Goal: Find specific page/section: Find specific page/section

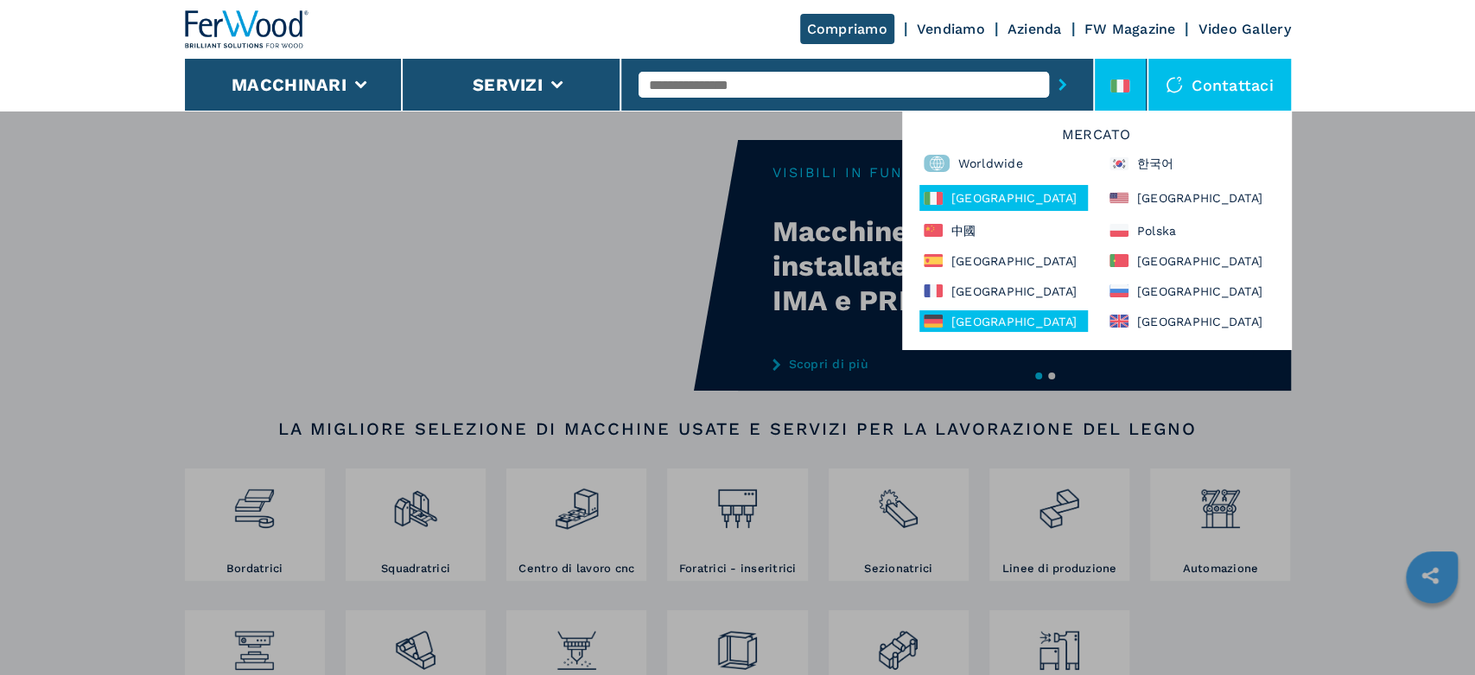
click at [987, 323] on div "[GEOGRAPHIC_DATA]" at bounding box center [1003, 321] width 168 height 22
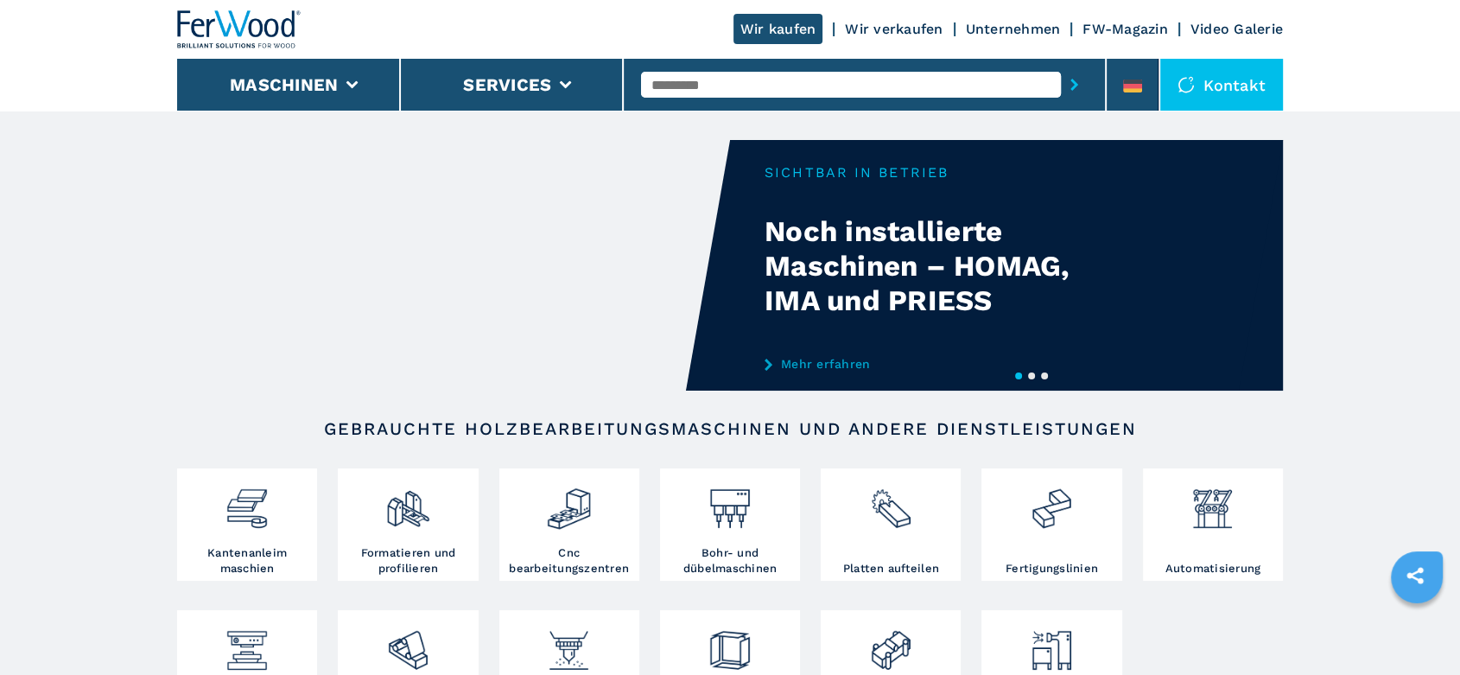
click at [666, 85] on input "text" at bounding box center [851, 85] width 420 height 26
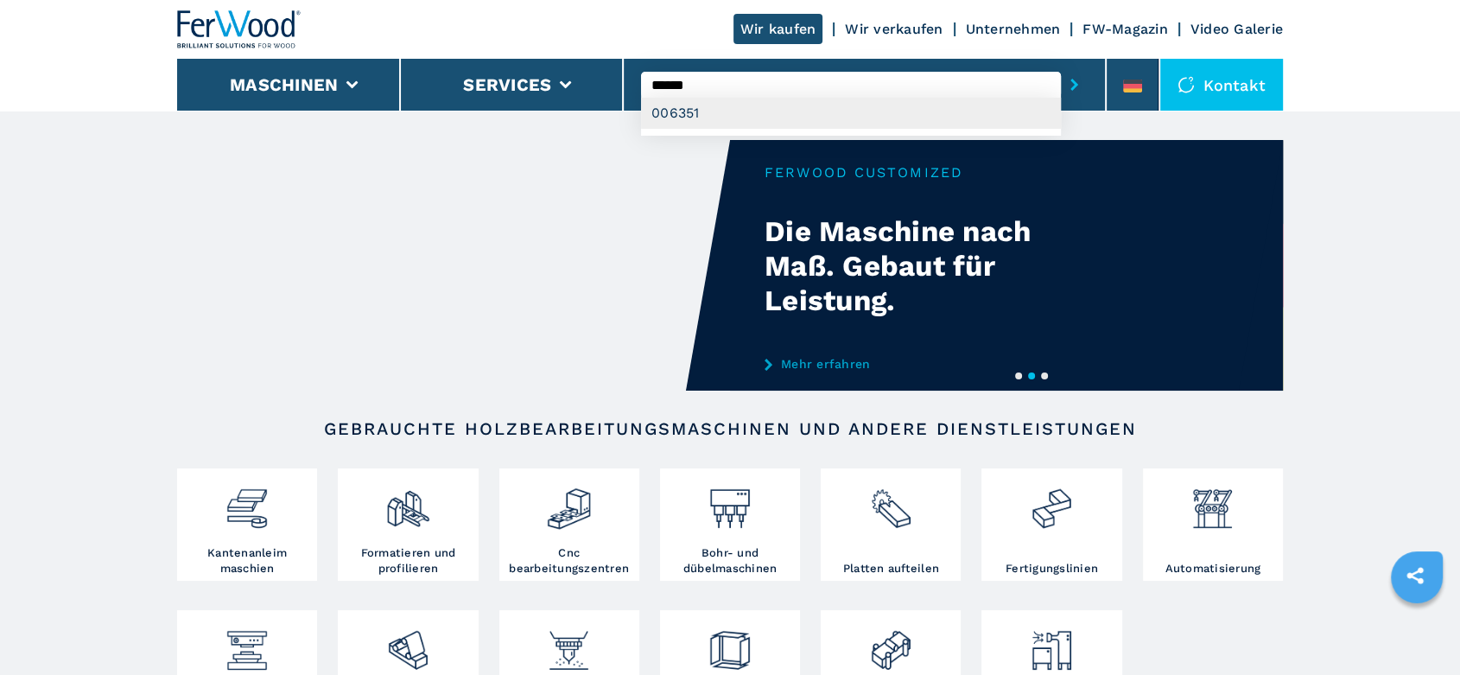
type input "******"
click at [674, 112] on div "006351" at bounding box center [851, 113] width 420 height 31
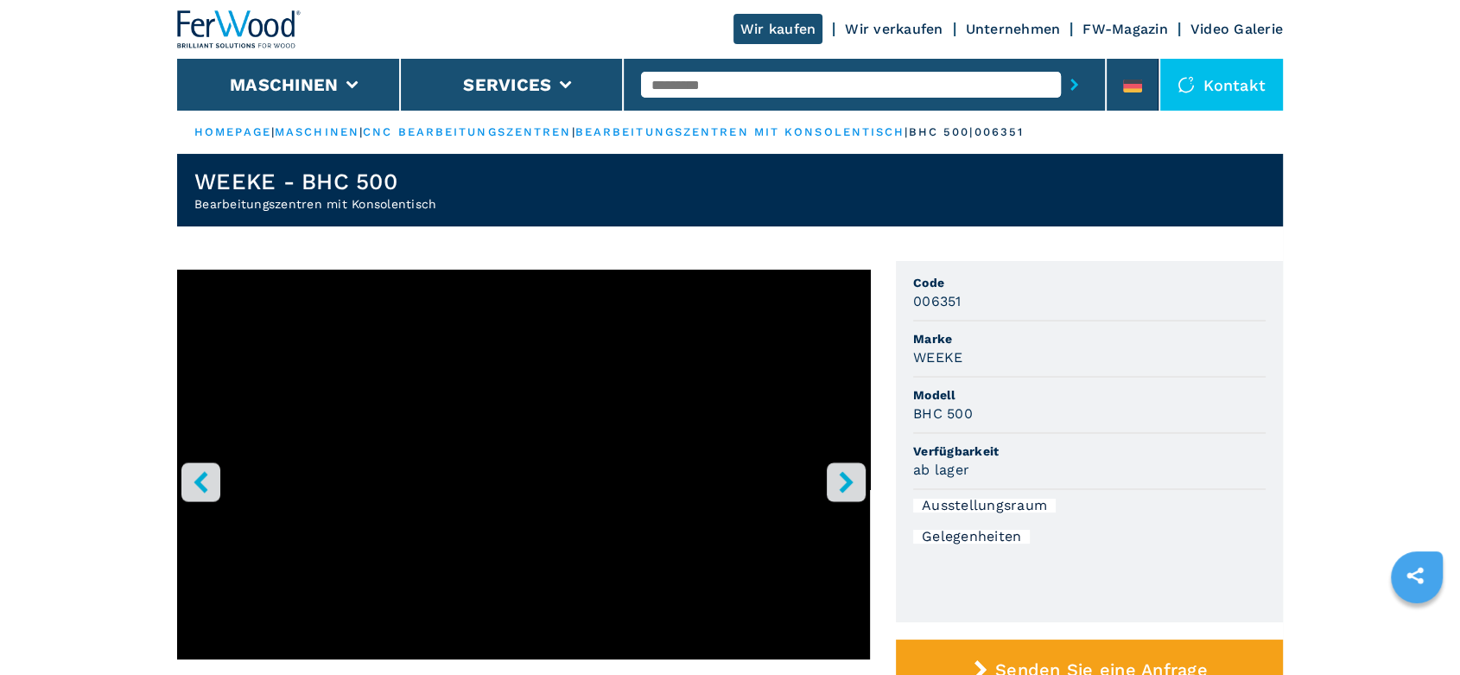
scroll to position [480, 0]
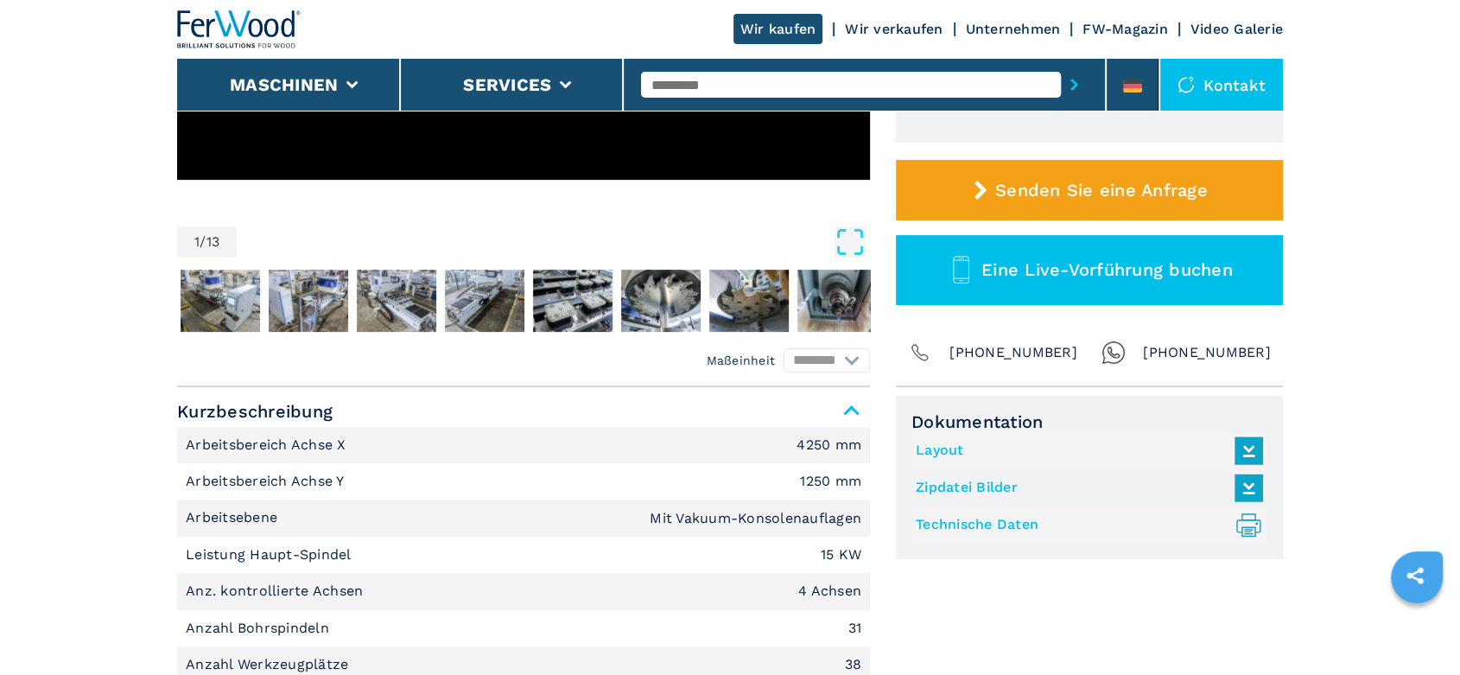
click at [985, 524] on link "Technische Daten .prefix__st0{stroke-linecap:round;stroke-linejoin:round}.prefi…" at bounding box center [1085, 525] width 339 height 29
